Goal: Navigation & Orientation: Find specific page/section

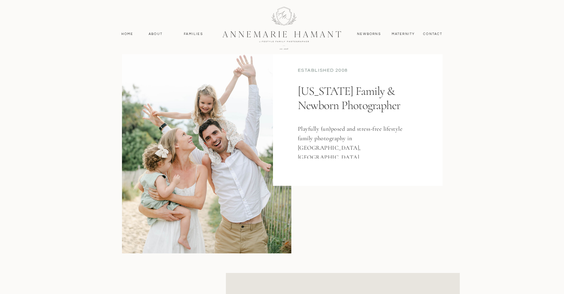
scroll to position [59, 0]
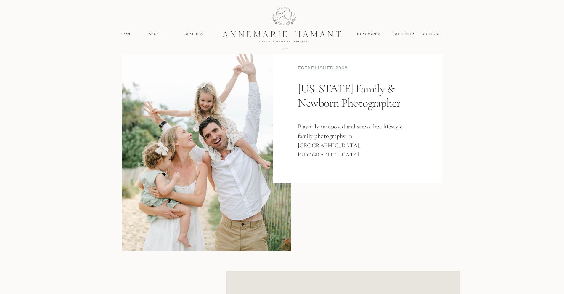
click at [181, 199] on div at bounding box center [206, 130] width 169 height 242
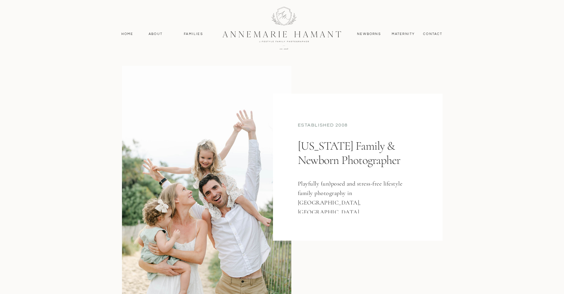
scroll to position [0, 0]
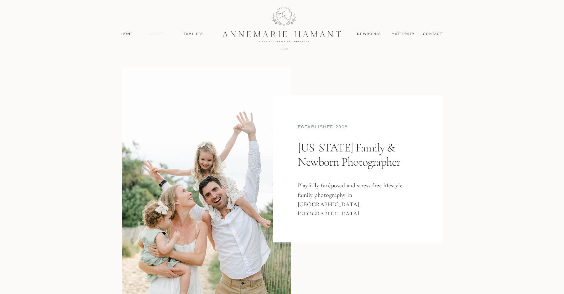
click at [158, 33] on nav "About" at bounding box center [155, 33] width 17 height 5
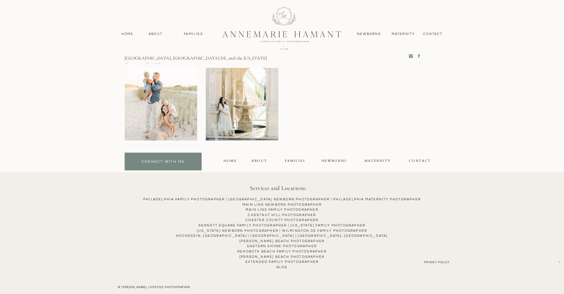
scroll to position [1609, 0]
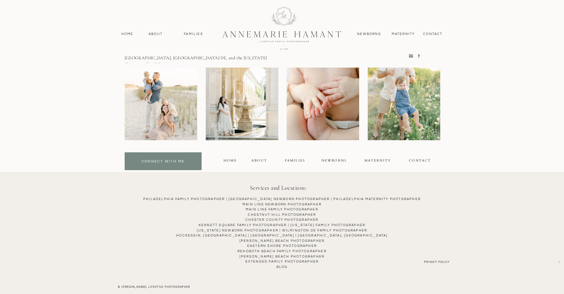
click at [412, 57] on icon at bounding box center [411, 56] width 4 height 4
click at [418, 55] on icon at bounding box center [419, 56] width 2 height 4
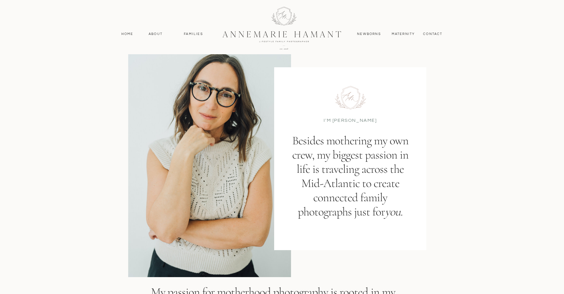
scroll to position [0, 0]
